Goal: Use online tool/utility: Utilize a website feature to perform a specific function

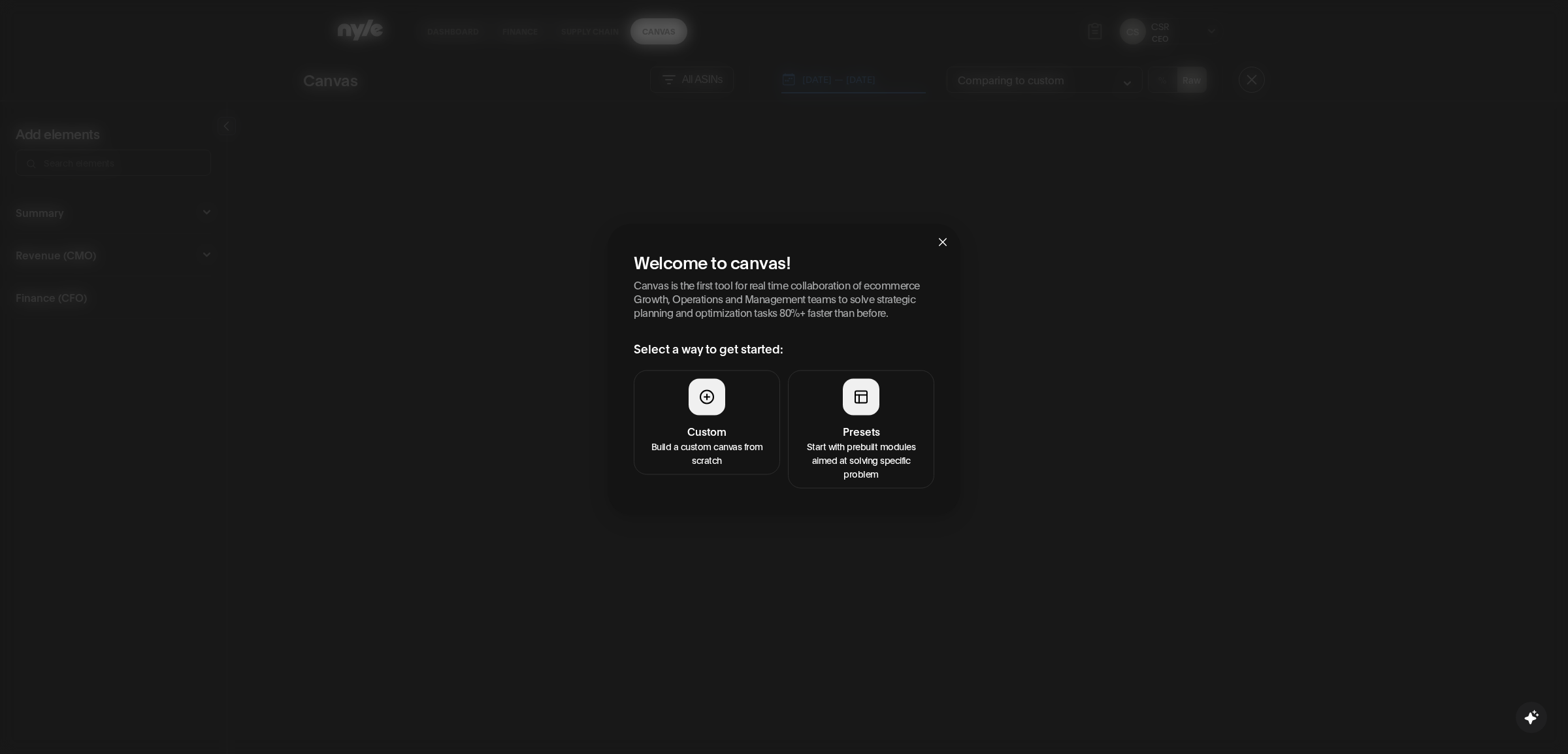
click at [849, 402] on div at bounding box center [861, 397] width 37 height 37
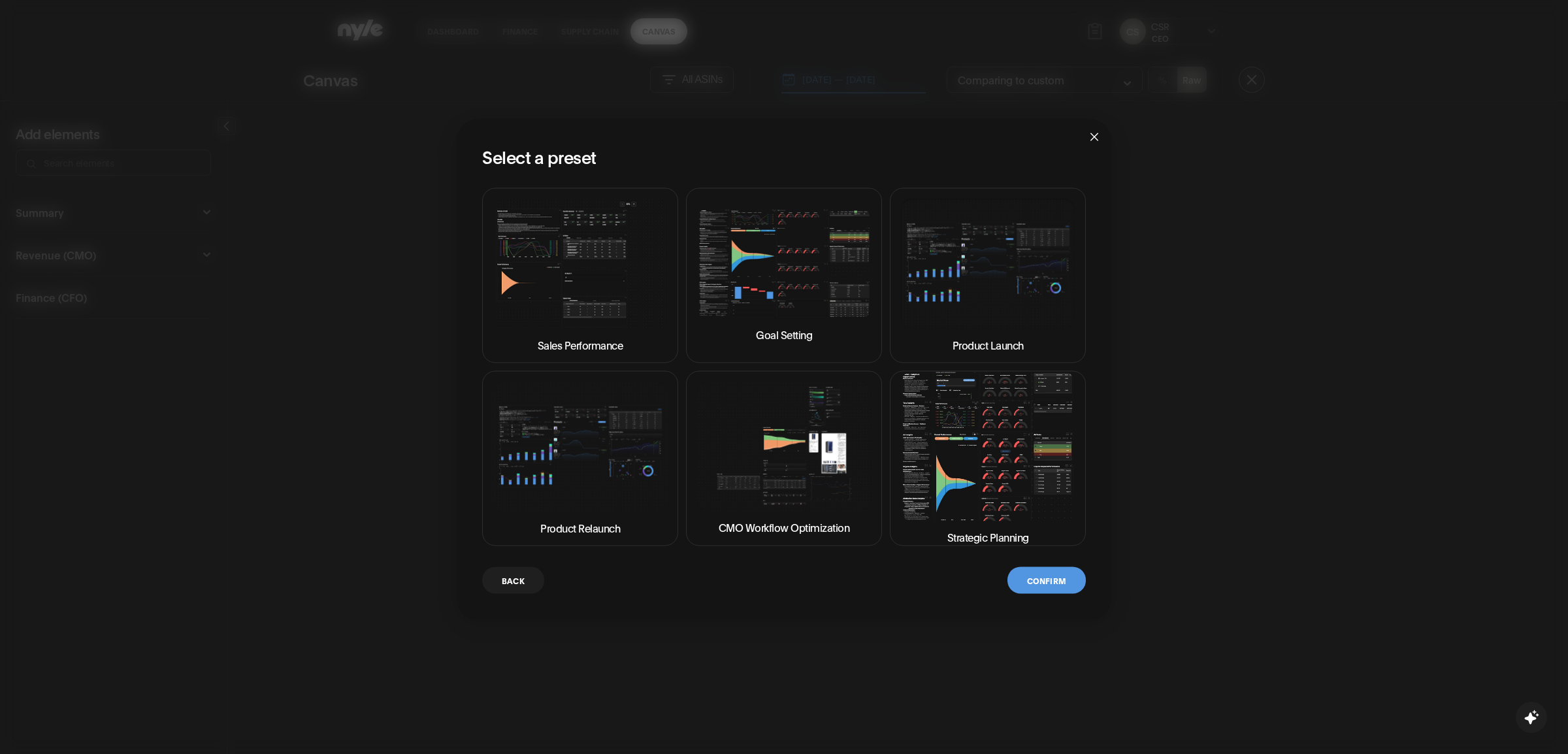
click at [936, 458] on img at bounding box center [988, 446] width 174 height 149
click at [1036, 578] on button "Confirm" at bounding box center [1047, 580] width 79 height 26
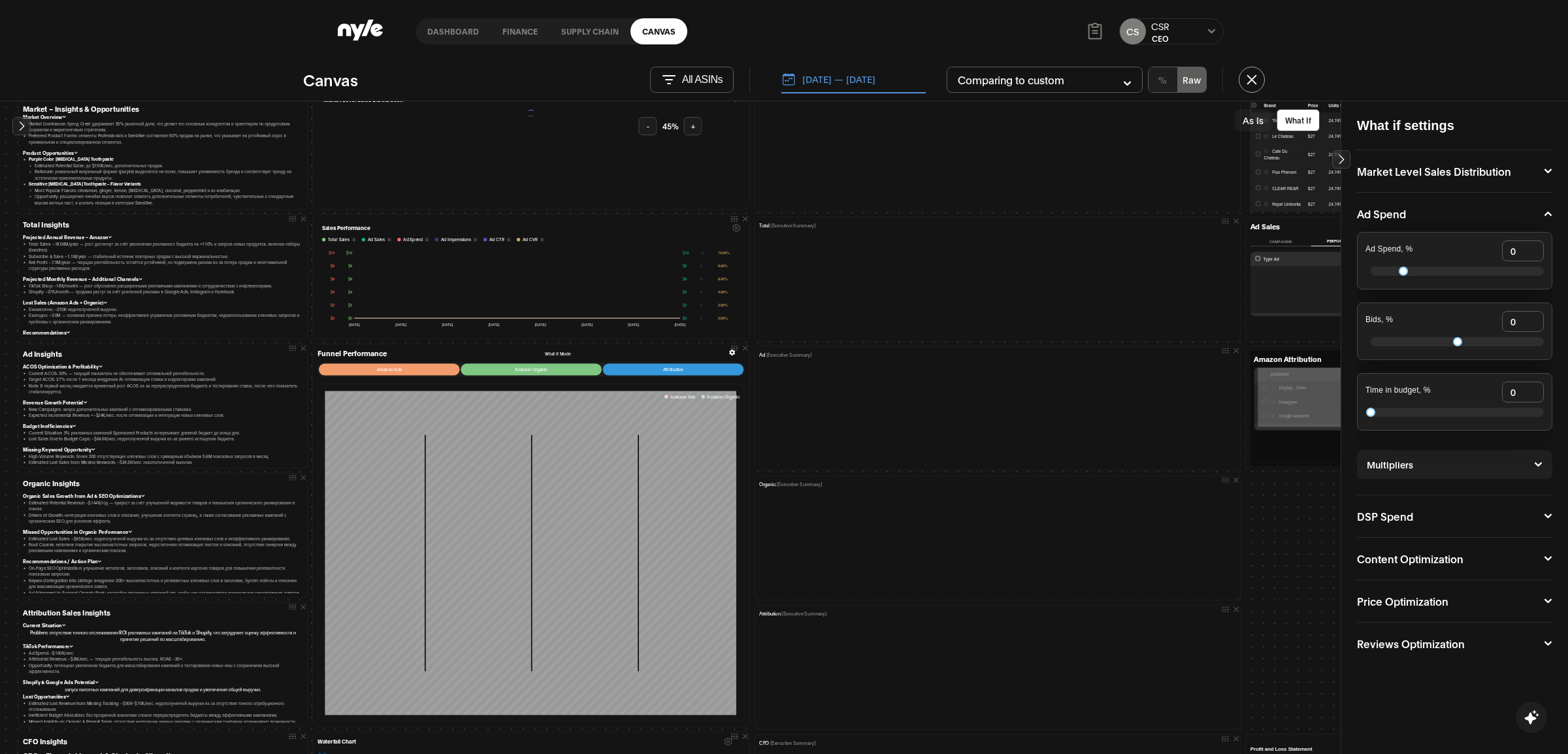
scroll to position [214, 0]
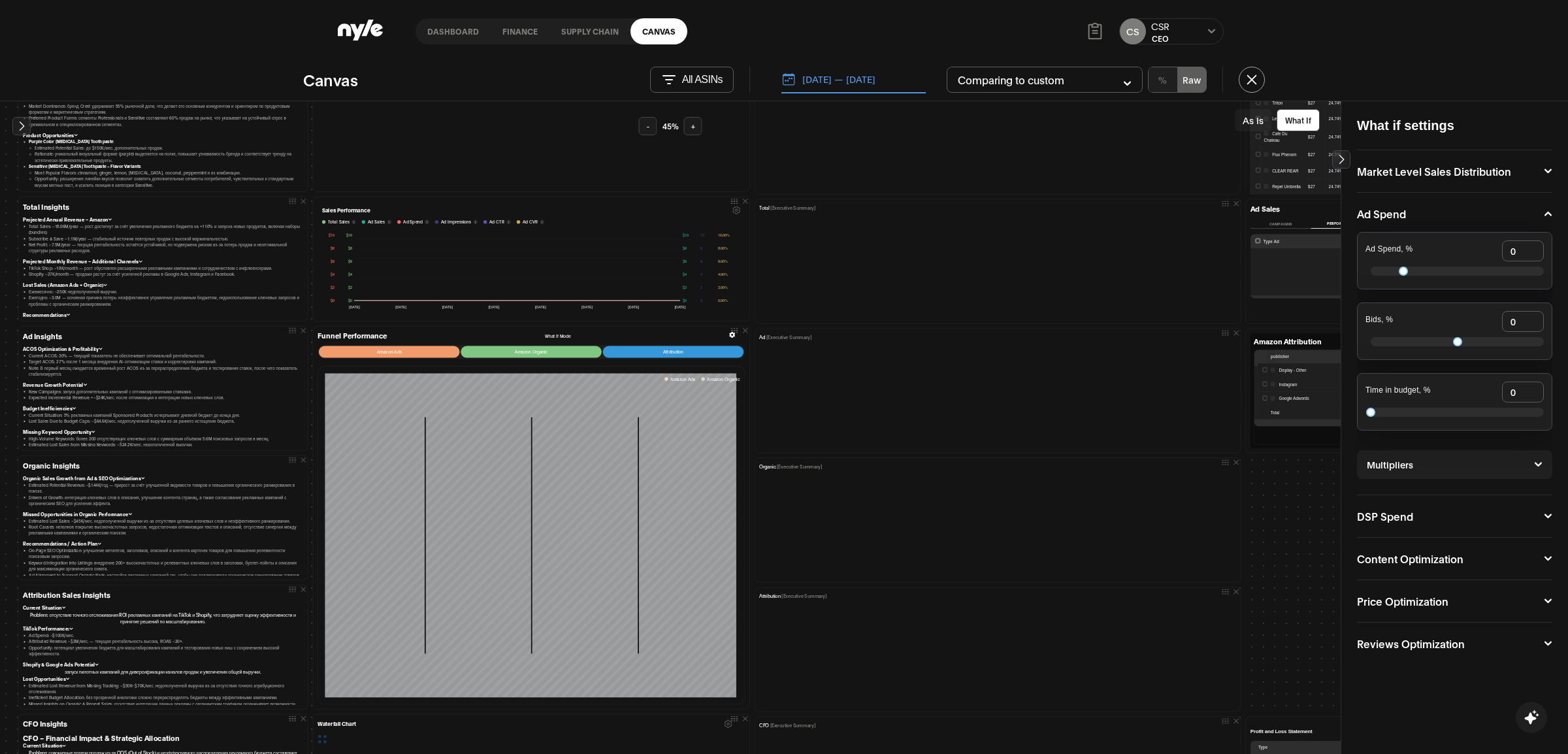
click at [645, 128] on button "-" at bounding box center [648, 126] width 18 height 18
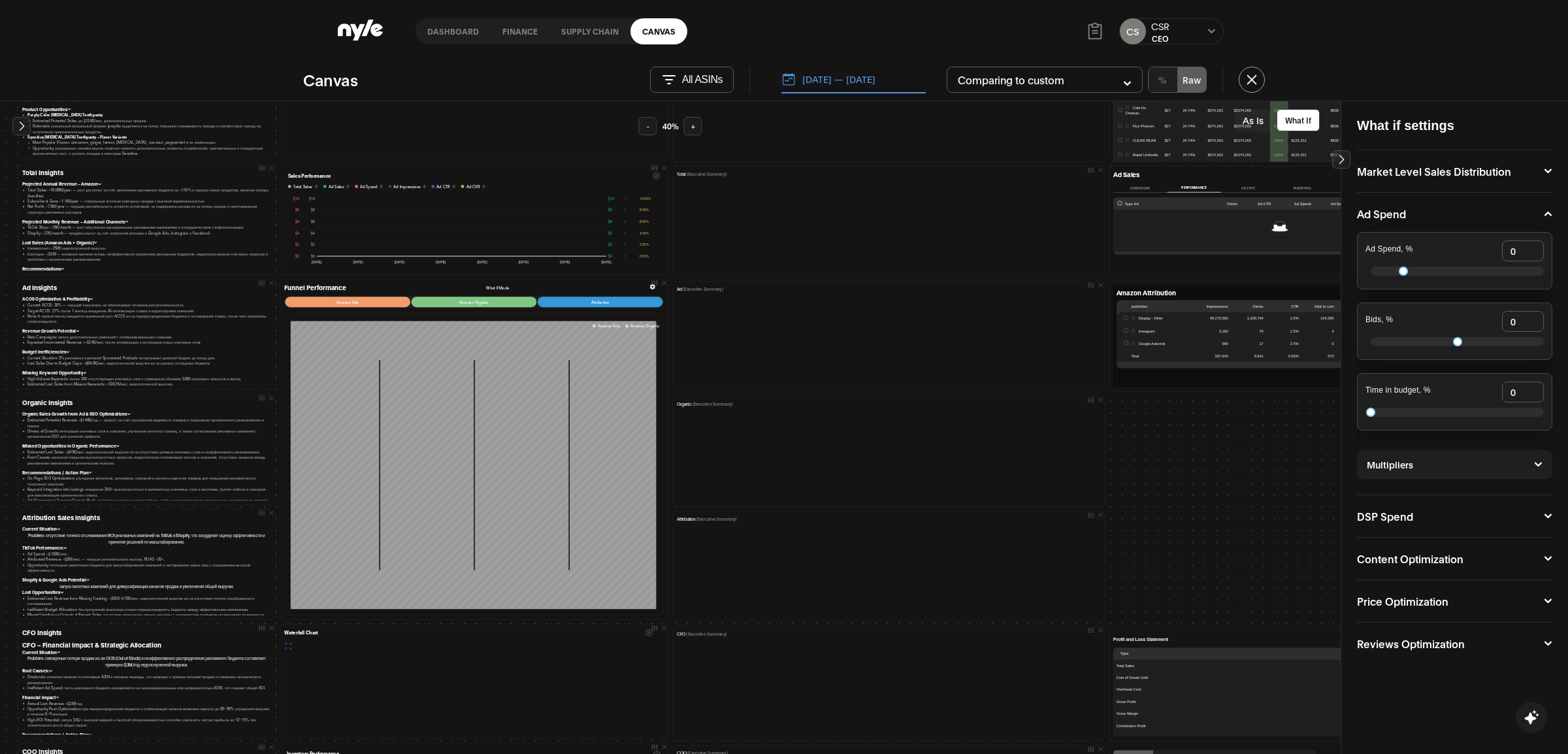
click at [645, 128] on button "-" at bounding box center [648, 126] width 18 height 18
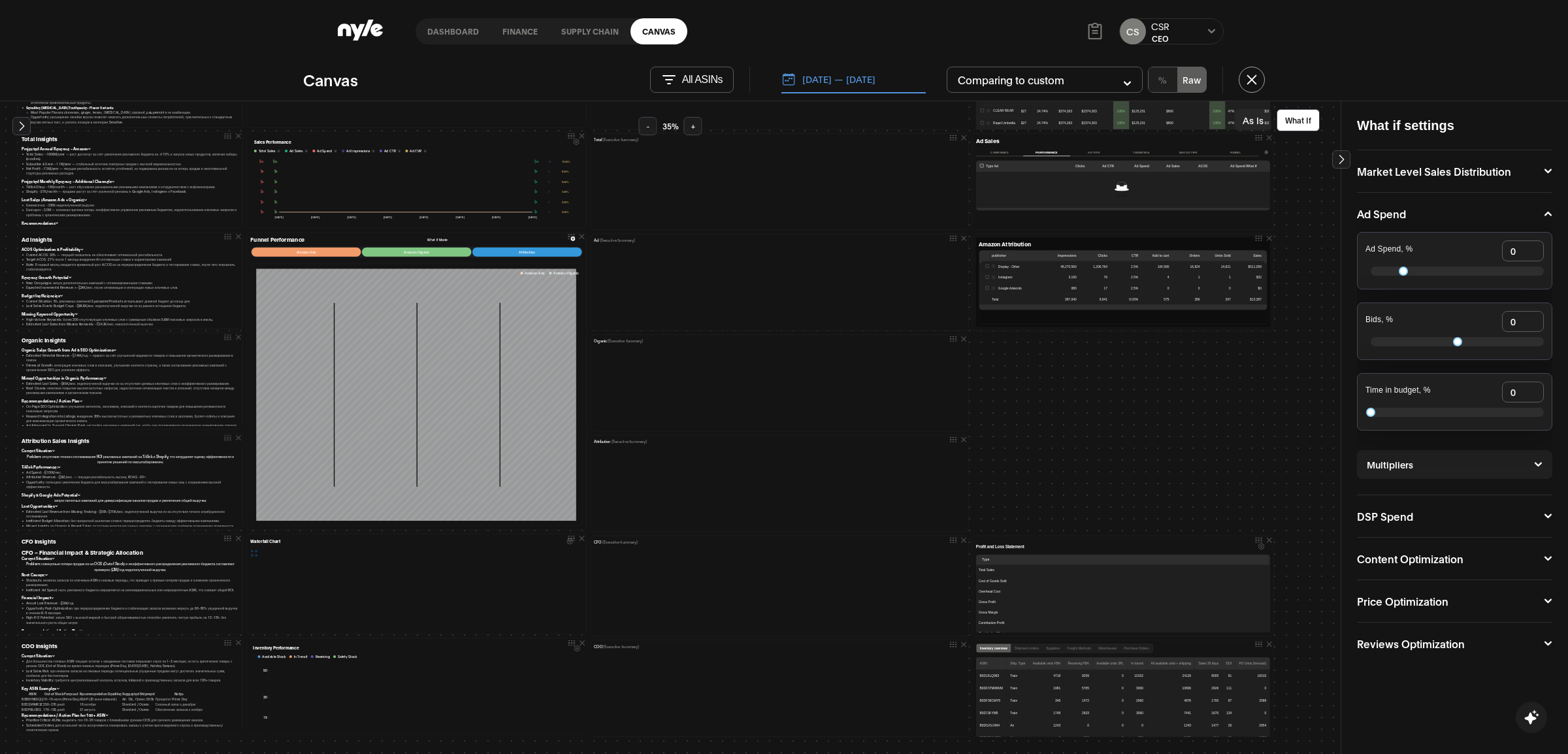
click at [645, 128] on button "-" at bounding box center [648, 126] width 18 height 18
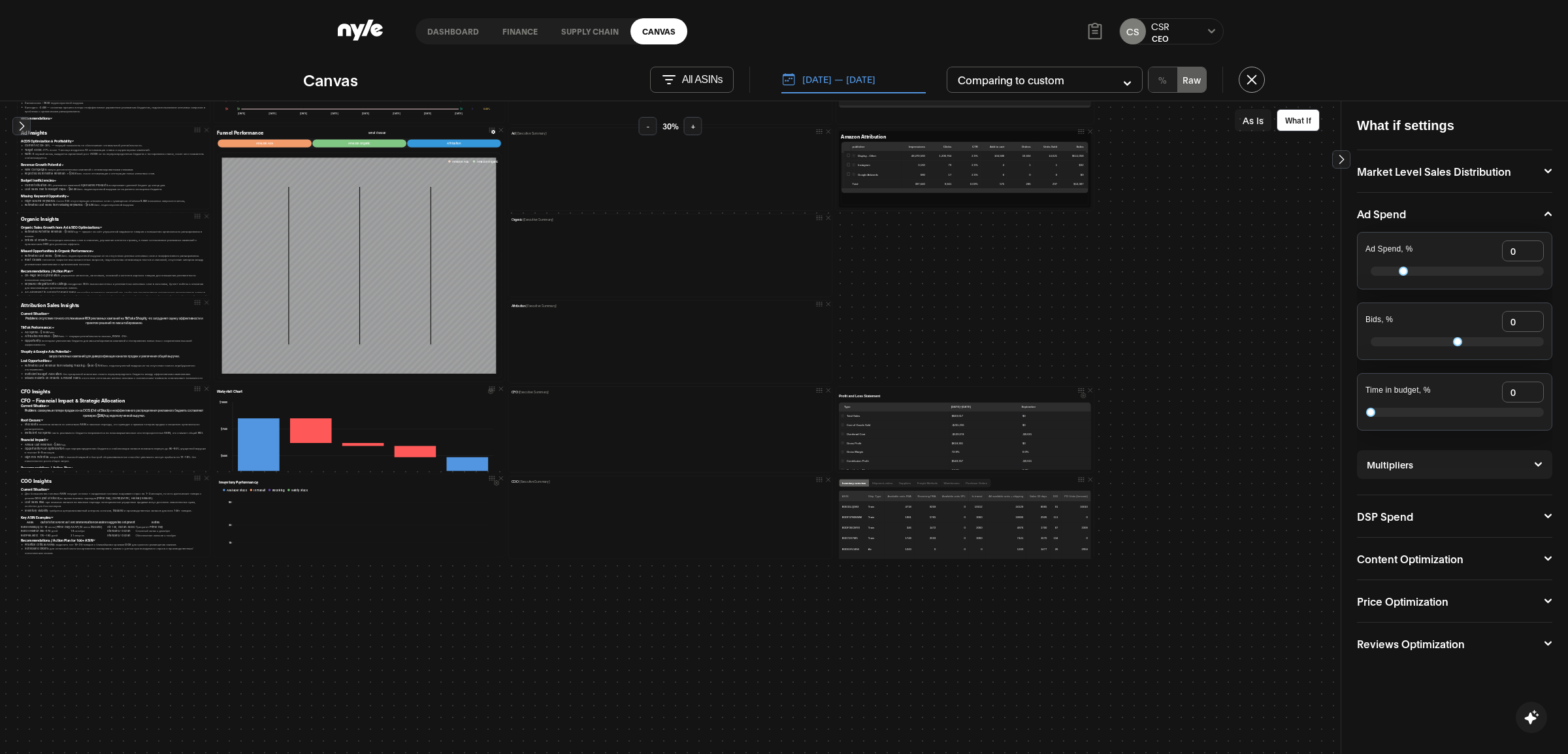
scroll to position [270, 0]
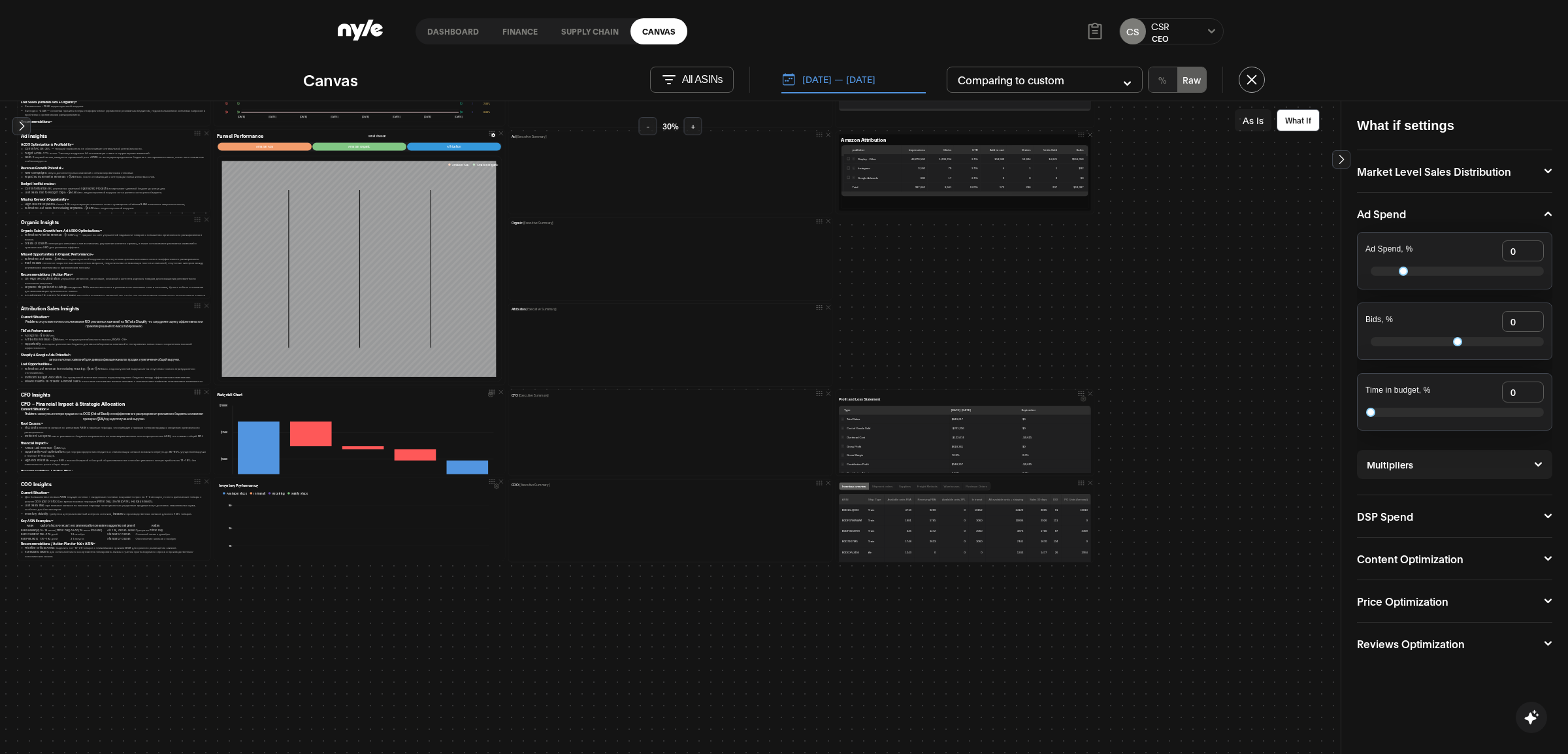
click at [1542, 553] on button "Content Optimization" at bounding box center [1455, 558] width 195 height 10
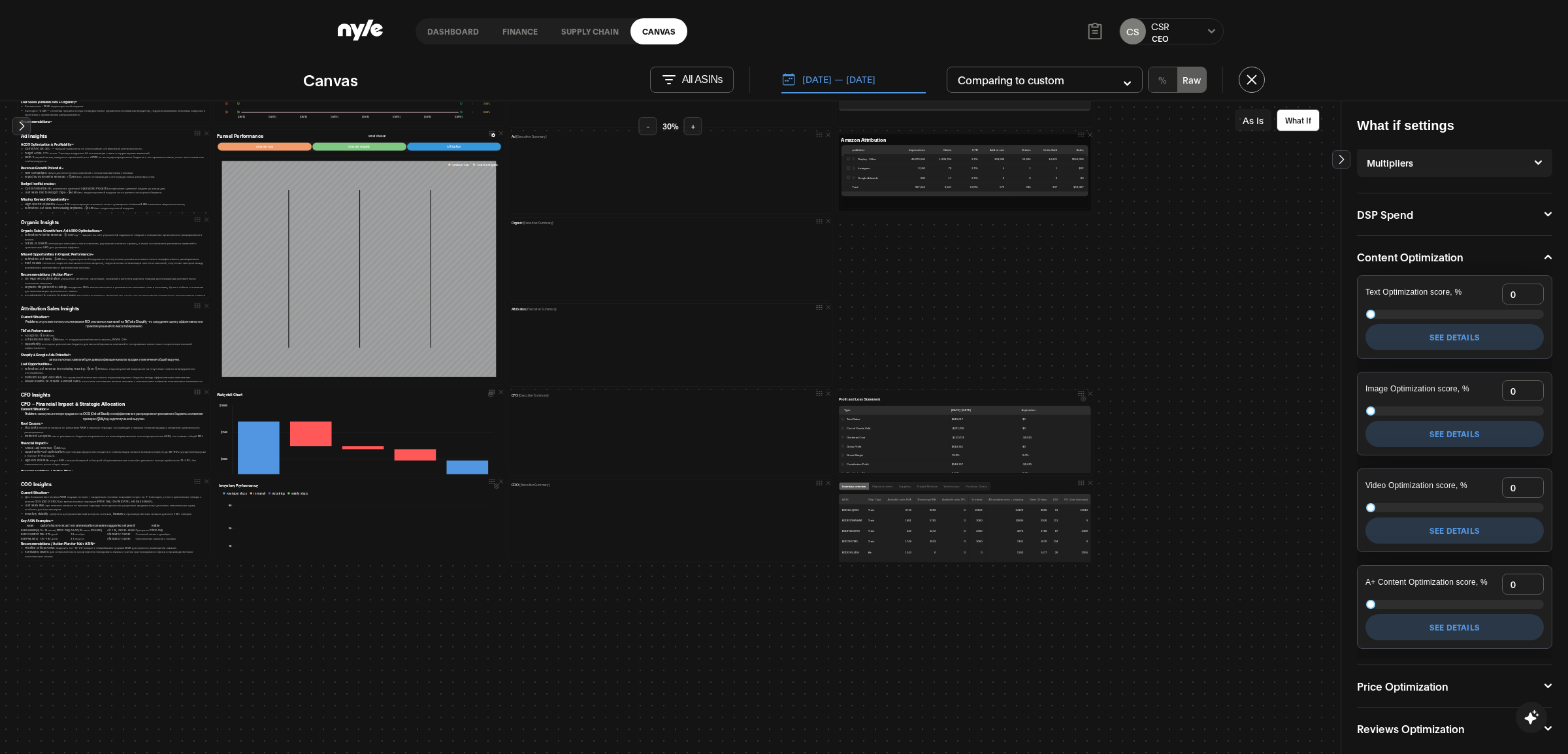
scroll to position [308, 0]
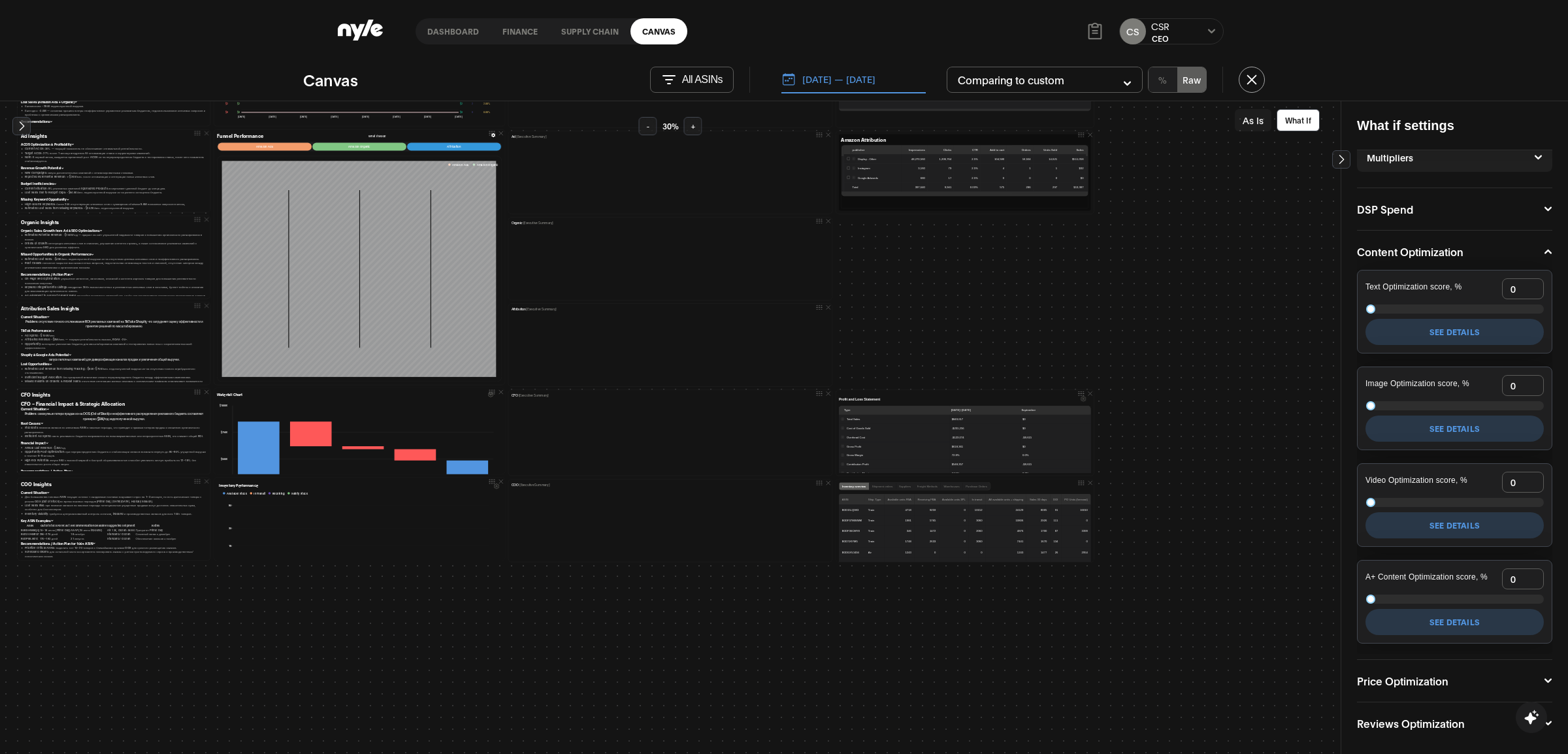
click at [1466, 676] on button "Price Optimization" at bounding box center [1455, 681] width 195 height 10
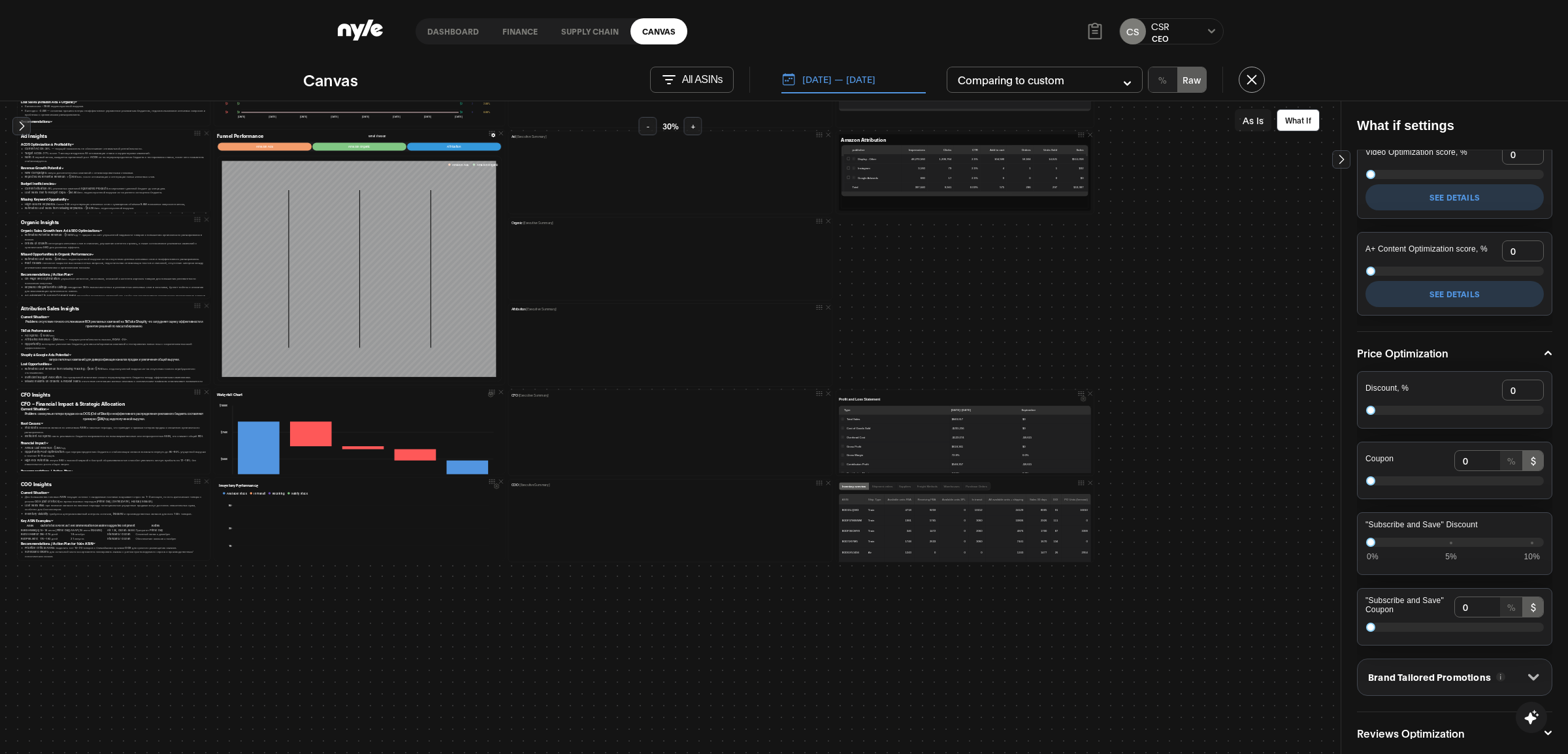
scroll to position [642, 0]
